Goal: Task Accomplishment & Management: Use online tool/utility

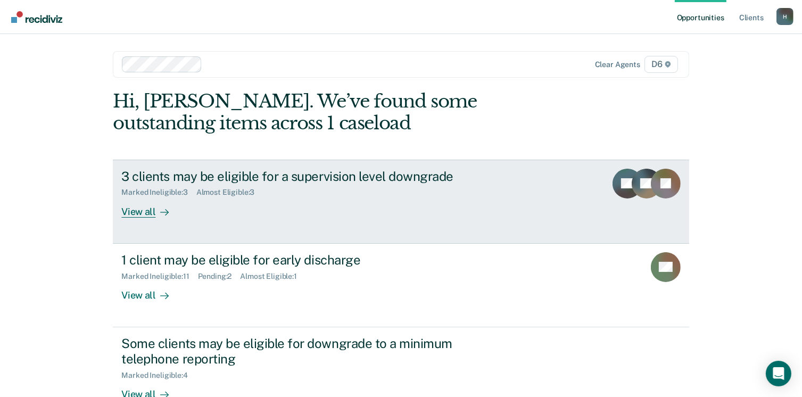
click at [128, 214] on div "View all" at bounding box center [151, 207] width 60 height 21
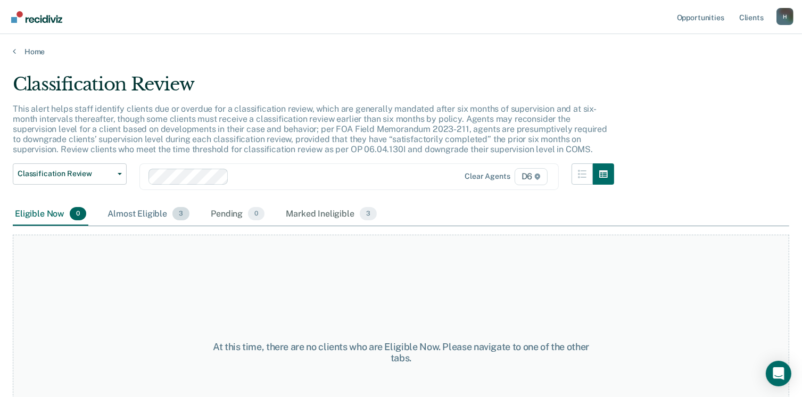
click at [128, 213] on div "Almost Eligible 3" at bounding box center [148, 214] width 86 height 23
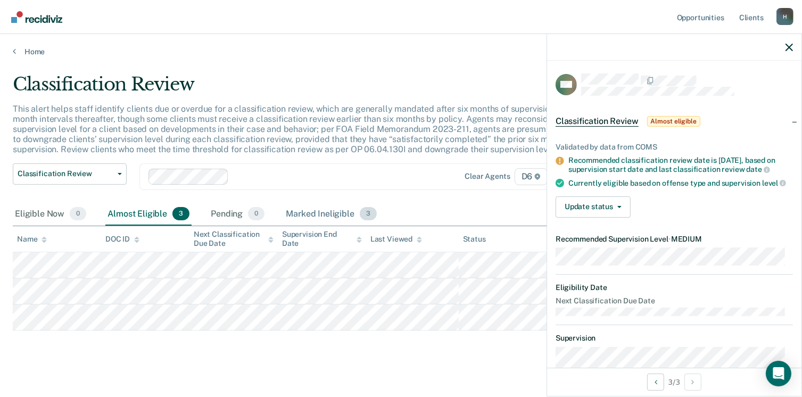
click at [303, 210] on div "Marked Ineligible 3" at bounding box center [331, 214] width 95 height 23
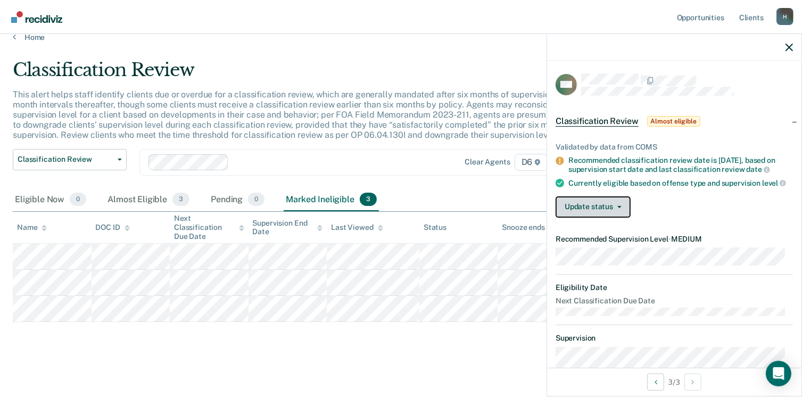
click at [621, 214] on button "Update status" at bounding box center [592, 206] width 75 height 21
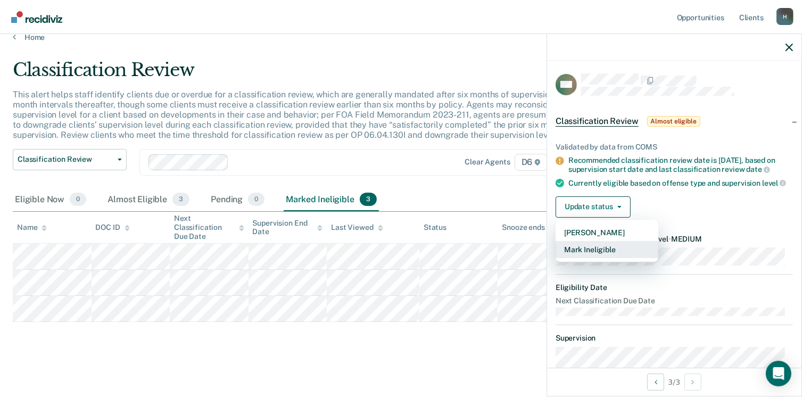
click at [616, 258] on button "Mark Ineligible" at bounding box center [606, 249] width 103 height 17
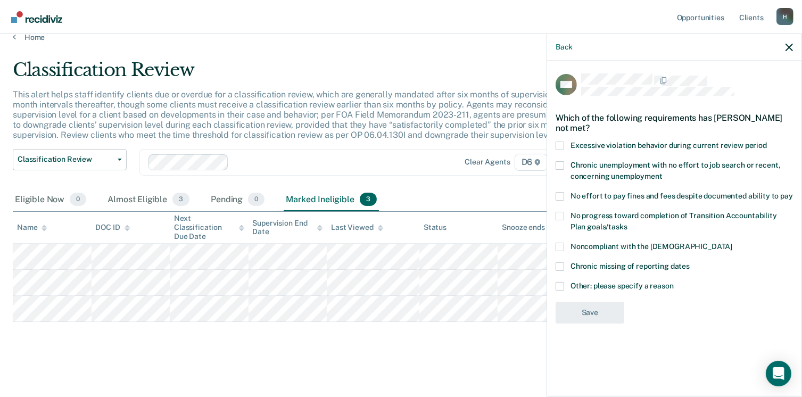
click at [515, 352] on main "Classification Review This alert helps staff identify clients due or overdue fo…" at bounding box center [401, 218] width 802 height 353
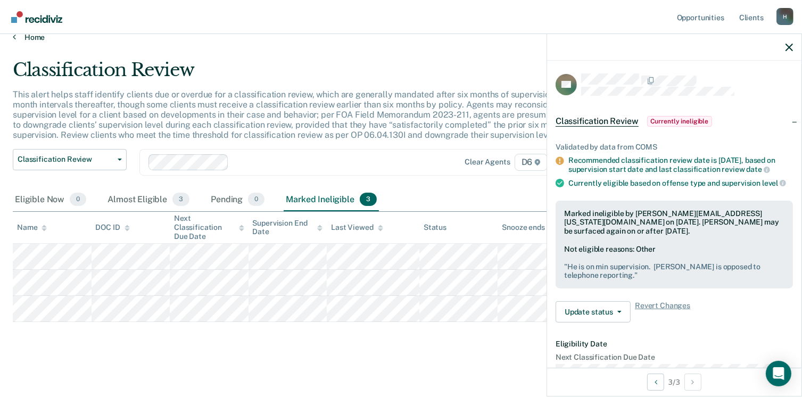
click at [39, 36] on link "Home" at bounding box center [401, 37] width 776 height 10
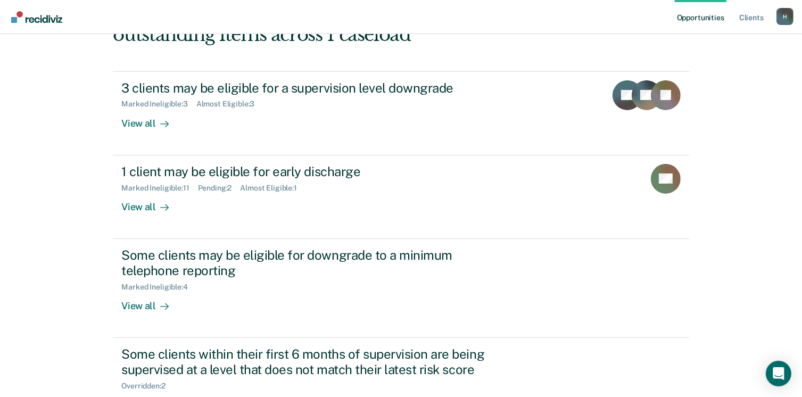
scroll to position [106, 0]
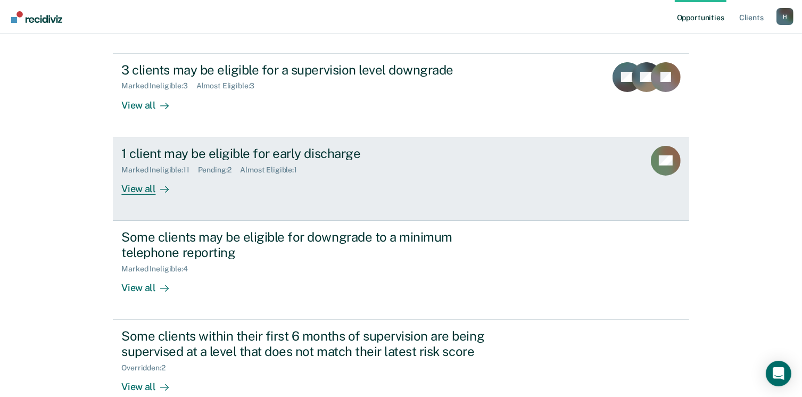
click at [164, 169] on div "Marked Ineligible : 11" at bounding box center [159, 169] width 76 height 9
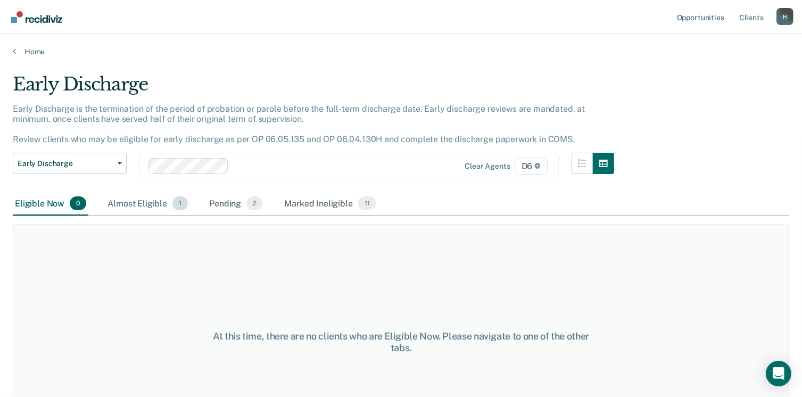
click at [145, 199] on div "Almost Eligible 1" at bounding box center [147, 203] width 85 height 23
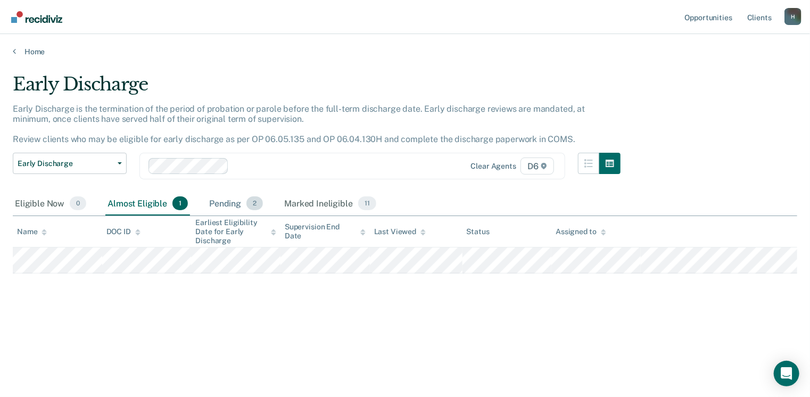
click at [221, 202] on div "Pending 2" at bounding box center [236, 203] width 58 height 23
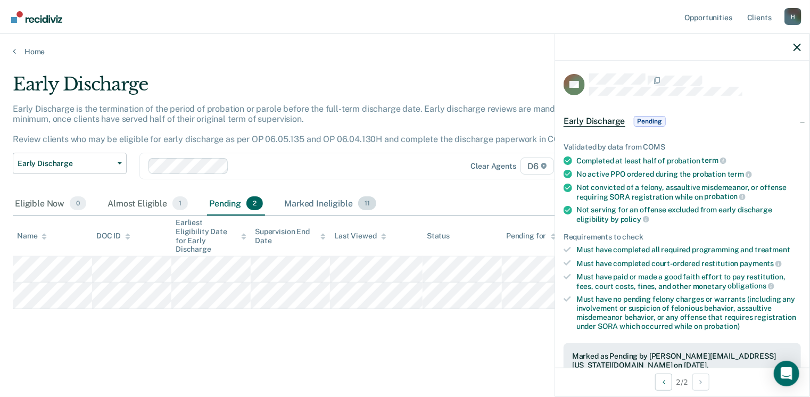
click at [311, 203] on div "Marked Ineligible 11" at bounding box center [330, 203] width 96 height 23
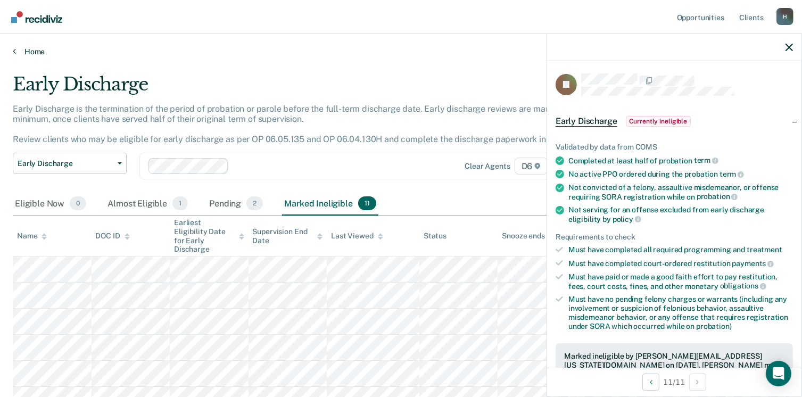
click at [34, 47] on link "Home" at bounding box center [401, 52] width 776 height 10
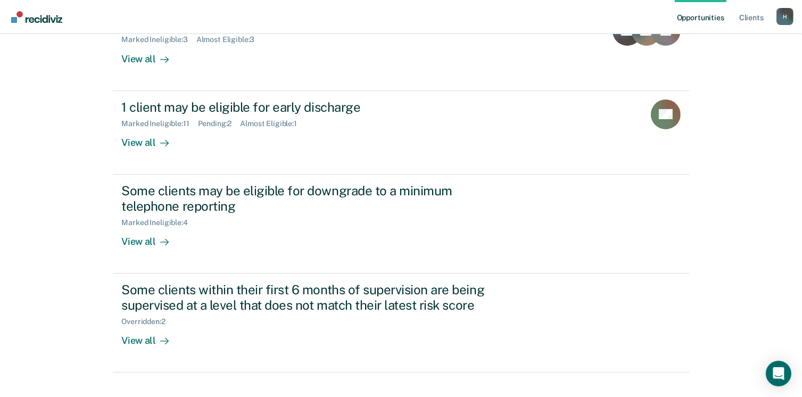
scroll to position [160, 0]
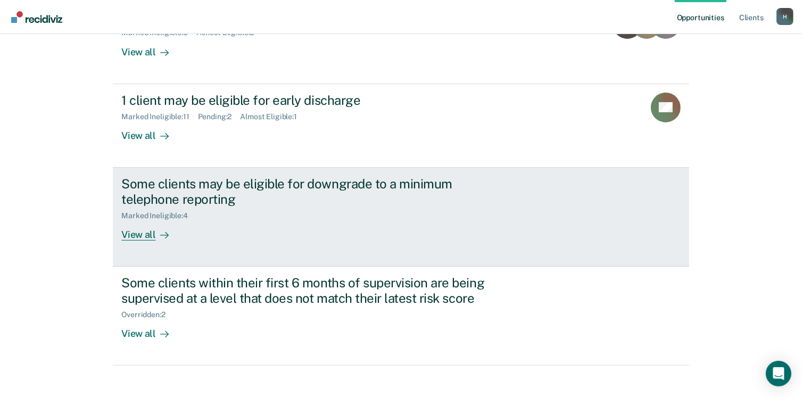
click at [140, 241] on link "Some clients may be eligible for downgrade to a minimum telephone reporting Mar…" at bounding box center [401, 217] width 576 height 99
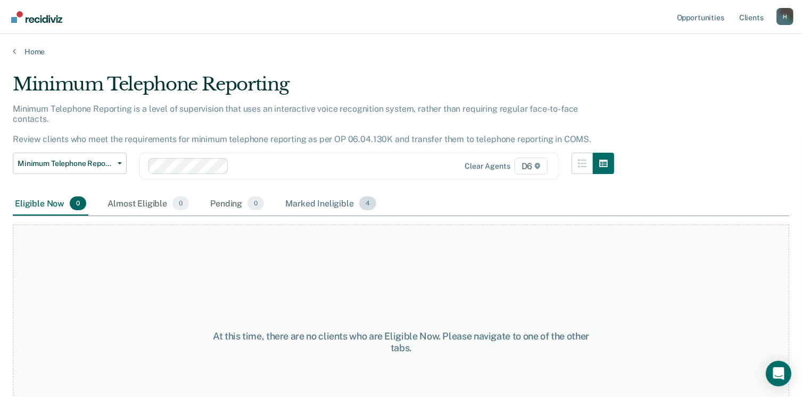
click at [319, 192] on div "Marked Ineligible 4" at bounding box center [330, 203] width 95 height 23
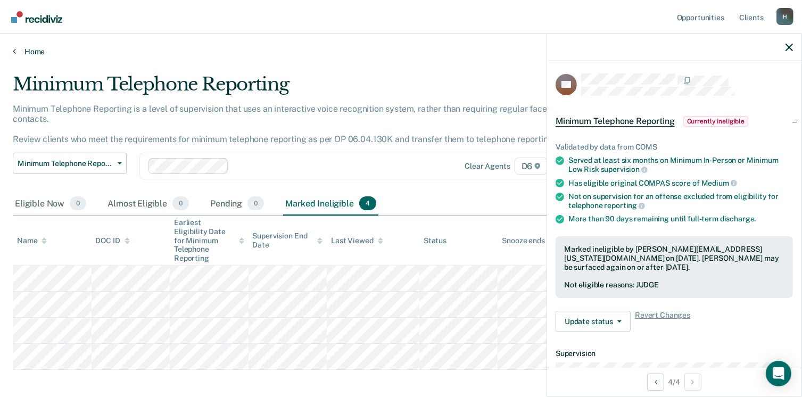
click at [38, 48] on link "Home" at bounding box center [401, 52] width 776 height 10
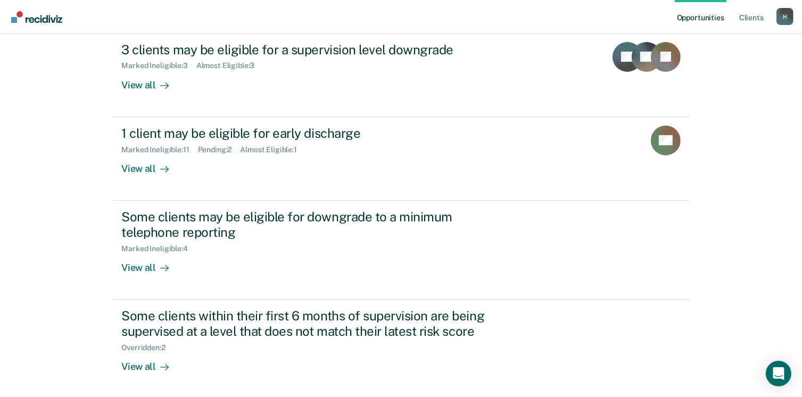
scroll to position [160, 0]
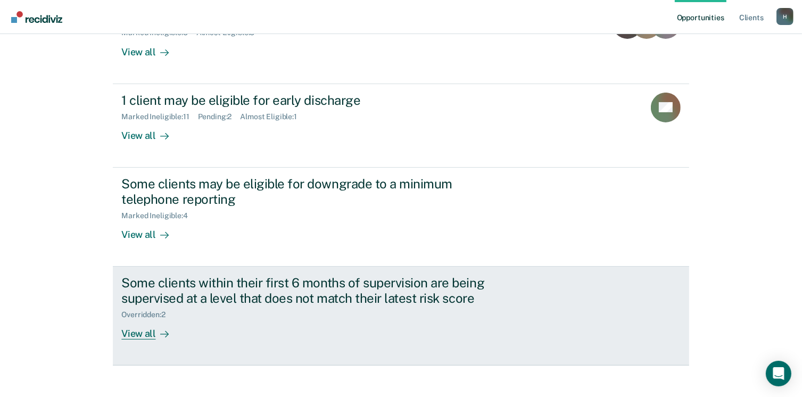
click at [144, 337] on div "View all" at bounding box center [151, 329] width 60 height 21
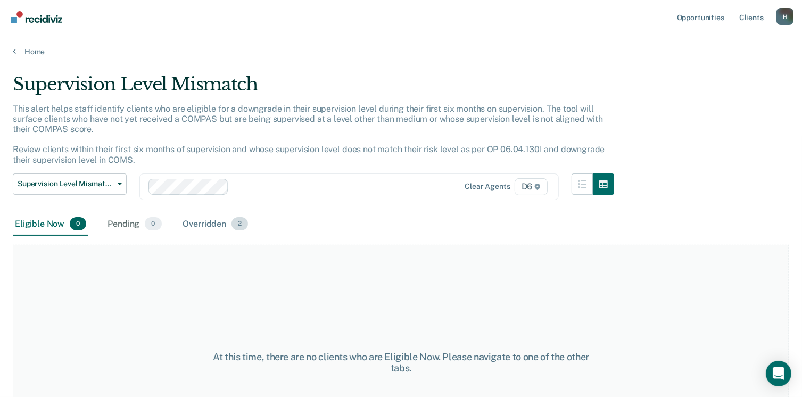
click at [192, 223] on div "Overridden 2" at bounding box center [216, 224] width 70 height 23
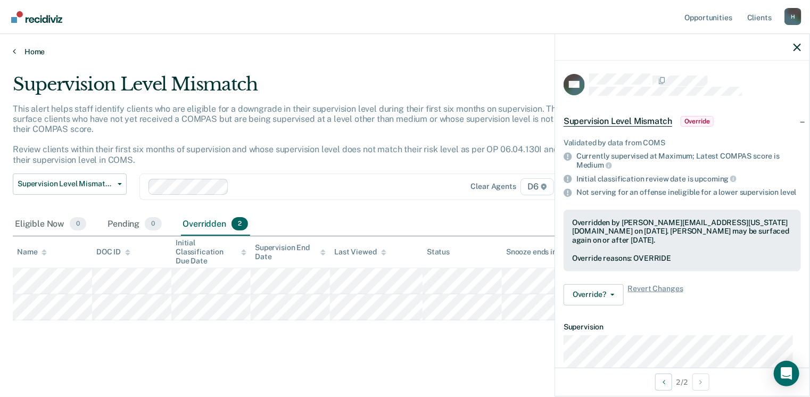
click at [34, 54] on link "Home" at bounding box center [405, 52] width 784 height 10
